Goal: Transaction & Acquisition: Purchase product/service

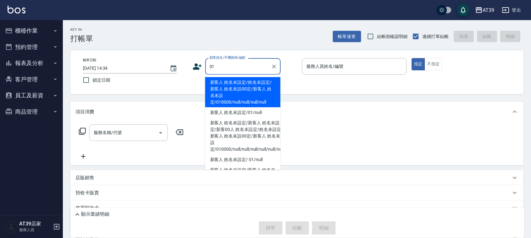
type input "新客人 姓名未設定/姓名未設定/新客人 姓名未設00定/新客人 姓名未設定/010000/null/null/null/null"
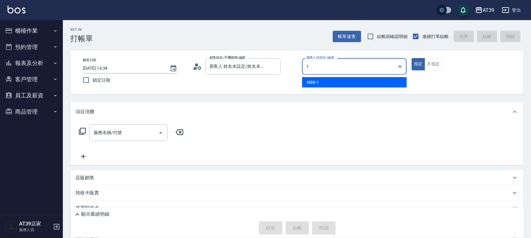
type input "NiNi-1"
type button "true"
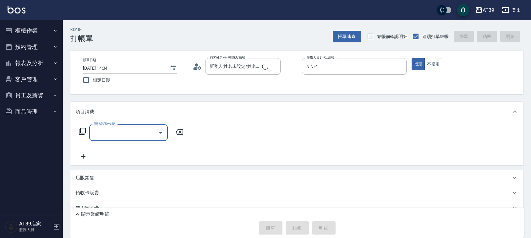
type input "2"
type input "新客人 姓名未設定/01/null"
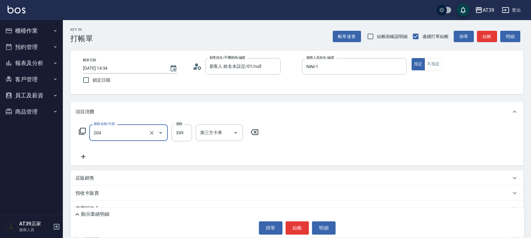
type input "A級洗+剪(204)"
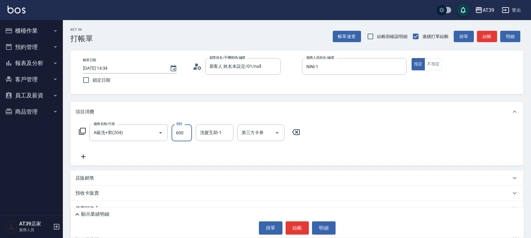
type input "600"
type input "芊芊-27"
click at [482, 36] on button "結帳" at bounding box center [487, 37] width 20 height 12
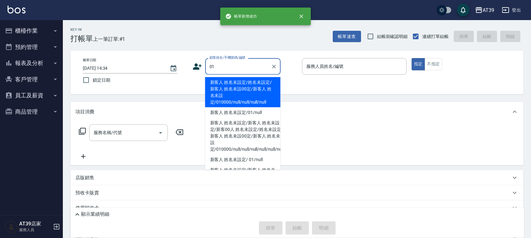
type input "新客人 姓名未設定/姓名未設定/新客人 姓名未設00定/新客人 姓名未設定/010000/null/null/null/null"
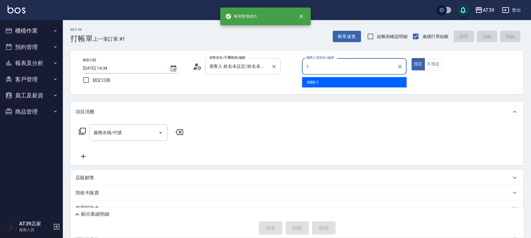
type input "NiNi-1"
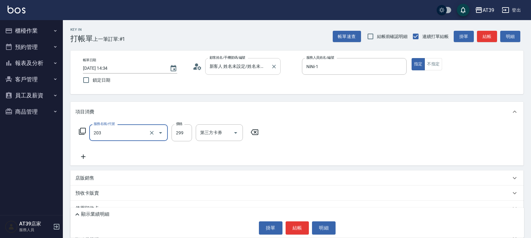
type input "B級洗+剪(203)"
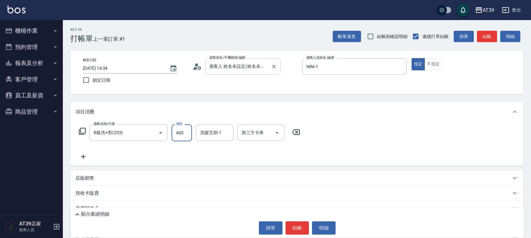
type input "400"
type input "芊芊-27"
click at [431, 64] on button "不指定" at bounding box center [433, 64] width 18 height 12
click at [494, 38] on button "結帳" at bounding box center [487, 37] width 20 height 12
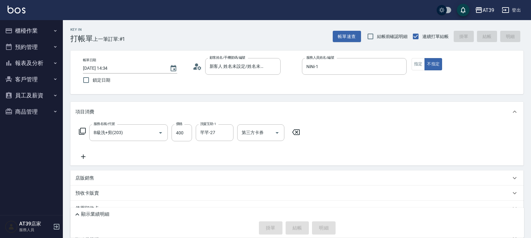
type input "[DATE] 14:35"
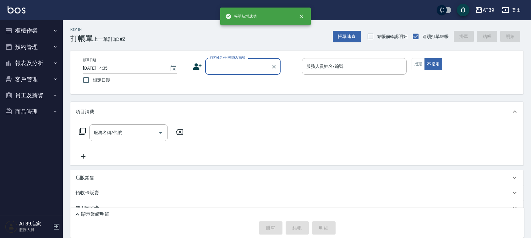
click at [25, 68] on button "報表及分析" at bounding box center [32, 63] width 58 height 16
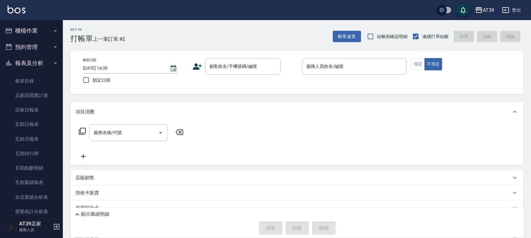
scroll to position [4, 0]
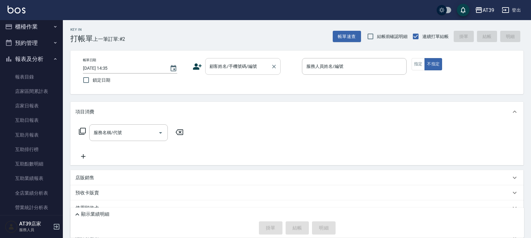
drag, startPoint x: 62, startPoint y: 87, endPoint x: 259, endPoint y: 65, distance: 198.2
click at [259, 65] on input "顧客姓名/手機號碼/編號" at bounding box center [238, 66] width 60 height 11
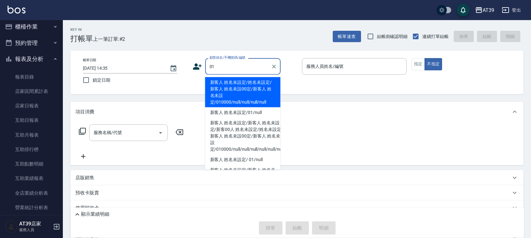
type input "新客人 姓名未設定/姓名未設定/新客人 姓名未設00定/新客人 姓名未設定/010000/null/null/null/null"
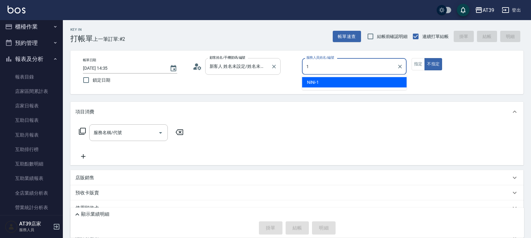
type input "1"
type button "false"
type input "NiNi-1"
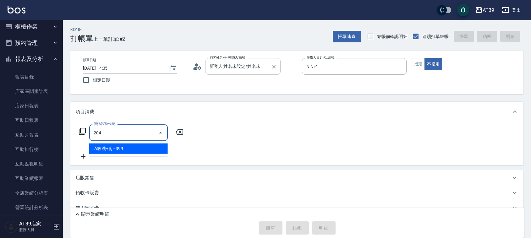
type input "A級洗+剪(204)"
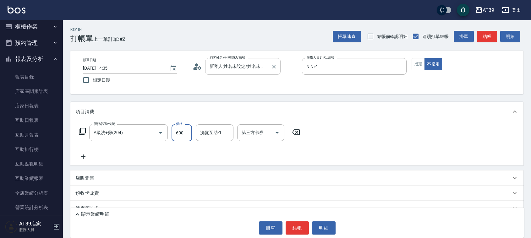
type input "600"
type input "饅頭-87"
drag, startPoint x: 412, startPoint y: 63, endPoint x: 415, endPoint y: 63, distance: 3.5
click at [411, 63] on button "指定" at bounding box center [418, 64] width 14 height 12
click at [496, 32] on button "結帳" at bounding box center [487, 37] width 20 height 12
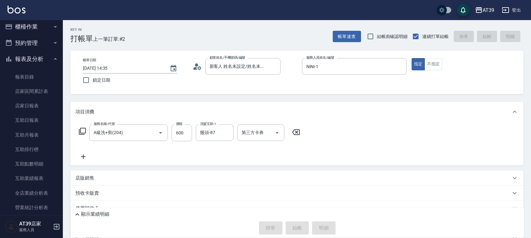
type input "[DATE] 15:03"
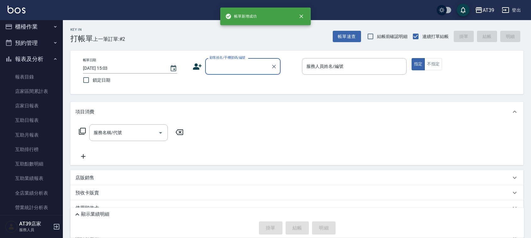
scroll to position [0, 0]
